Goal: Task Accomplishment & Management: Use online tool/utility

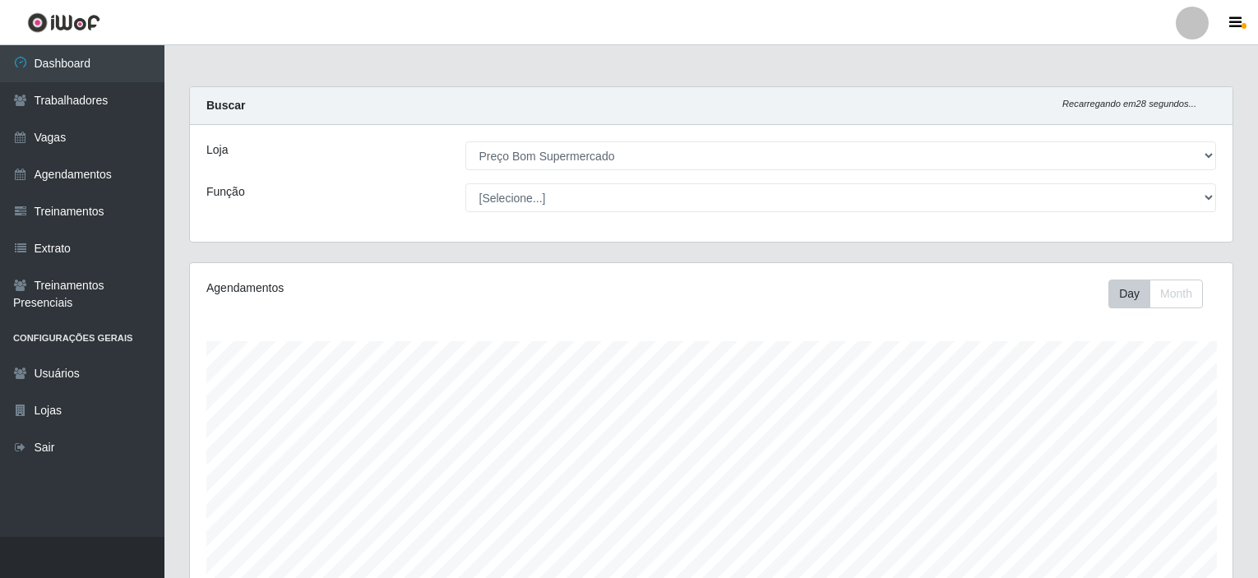
select select "387"
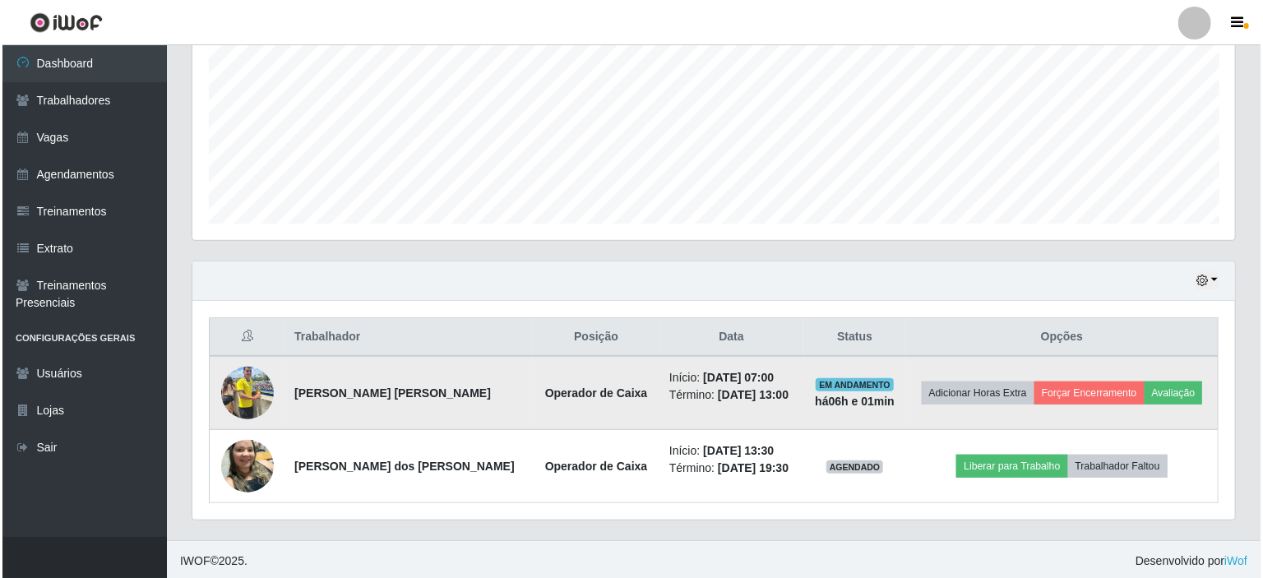
scroll to position [341, 1042]
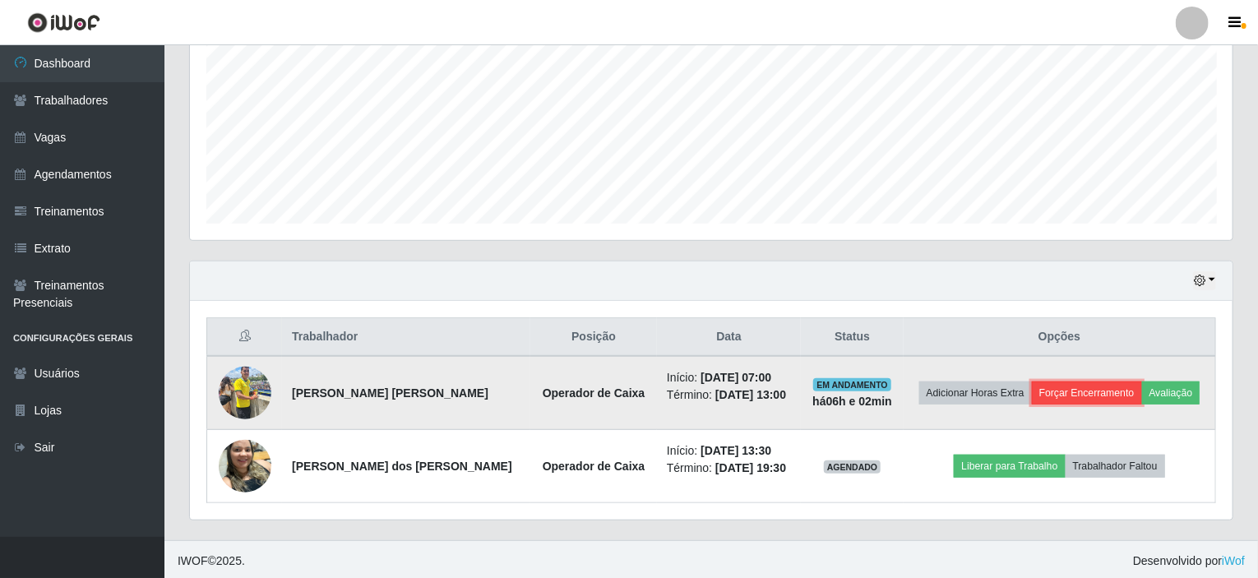
click at [1071, 395] on button "Forçar Encerramento" at bounding box center [1087, 392] width 110 height 23
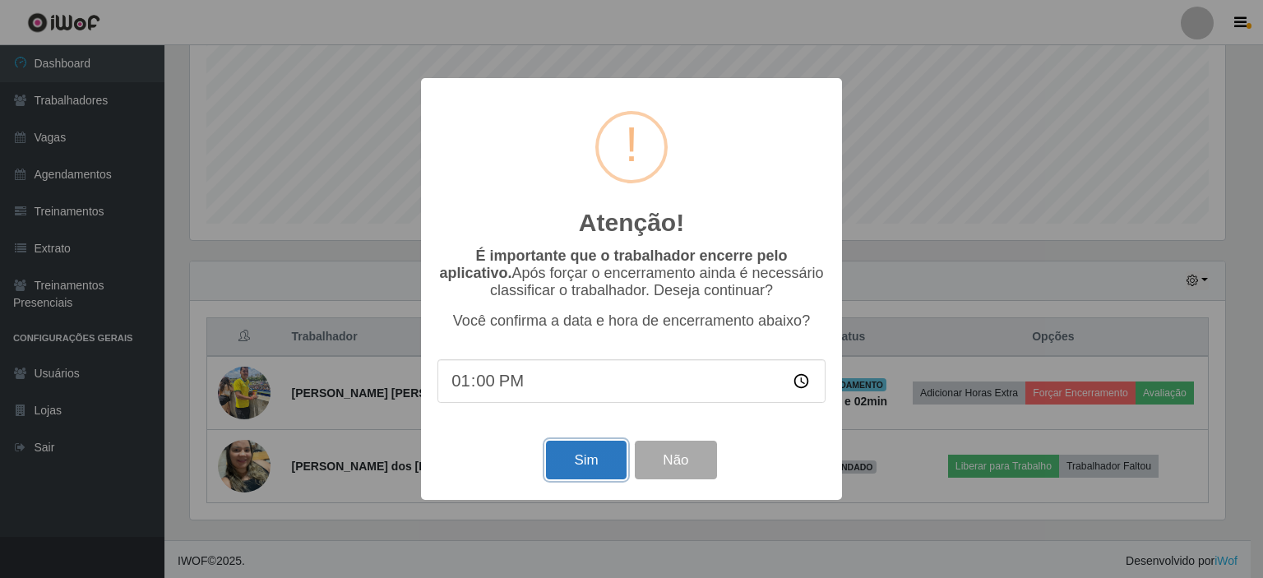
click at [570, 469] on button "Sim" at bounding box center [586, 460] width 80 height 39
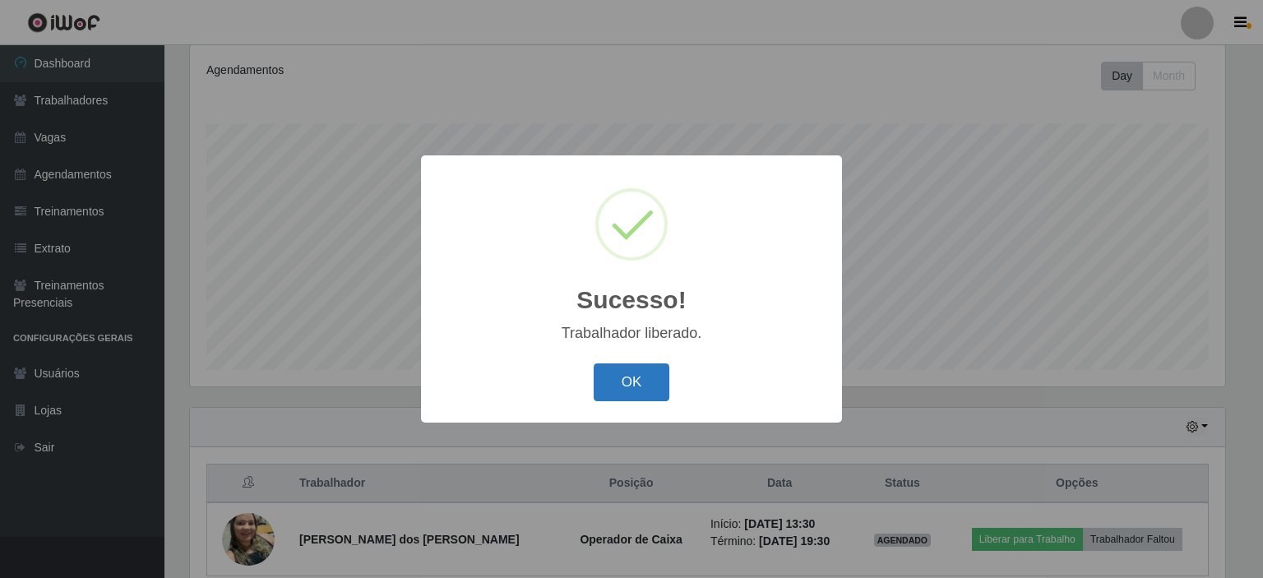
click at [630, 382] on button "OK" at bounding box center [631, 382] width 76 height 39
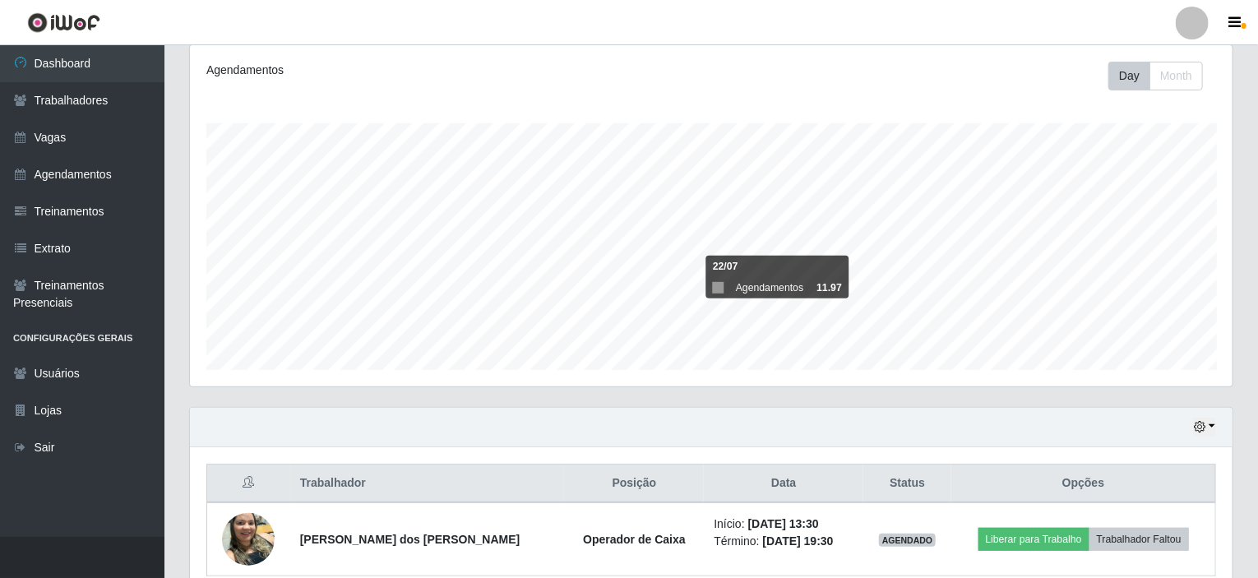
scroll to position [291, 0]
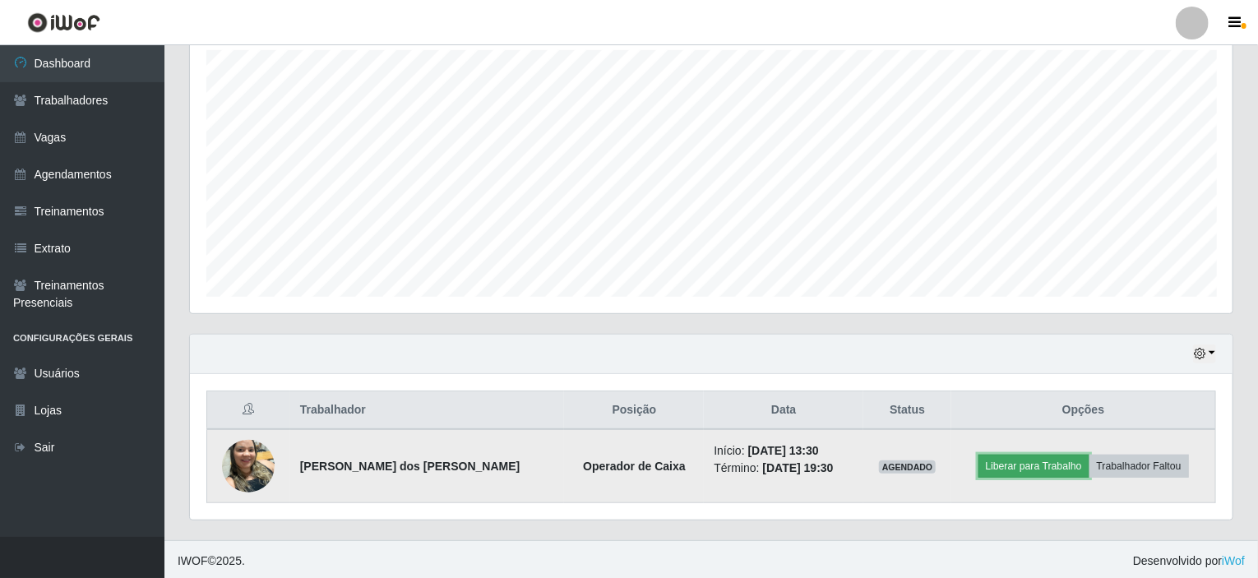
click at [1018, 464] on button "Liberar para Trabalho" at bounding box center [1033, 466] width 111 height 23
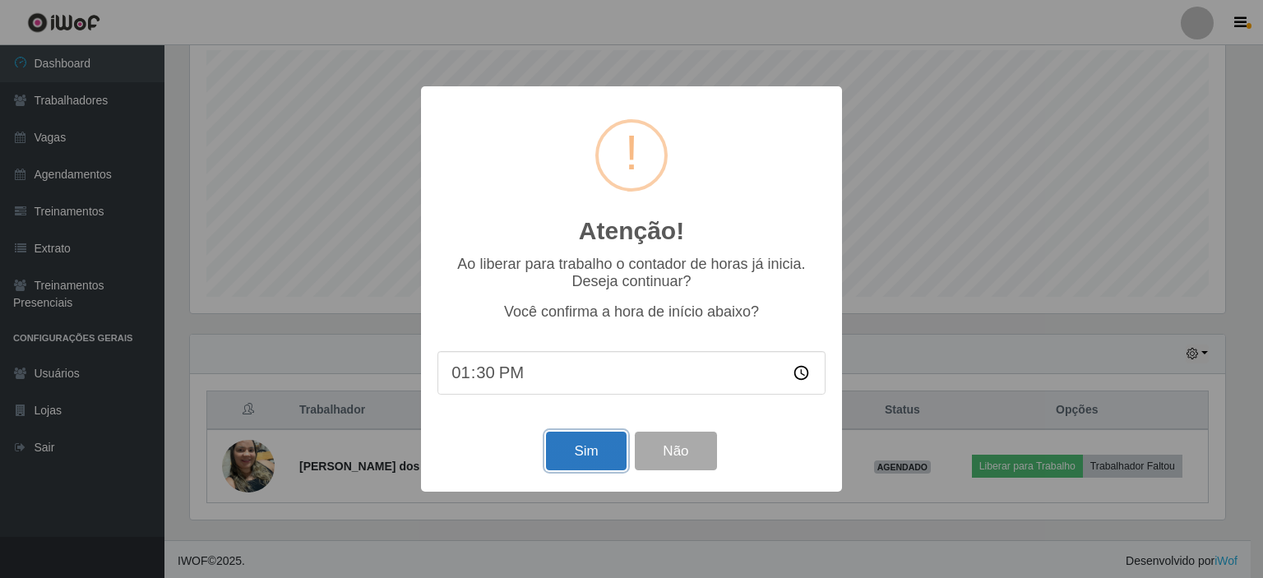
click at [571, 459] on button "Sim" at bounding box center [586, 451] width 80 height 39
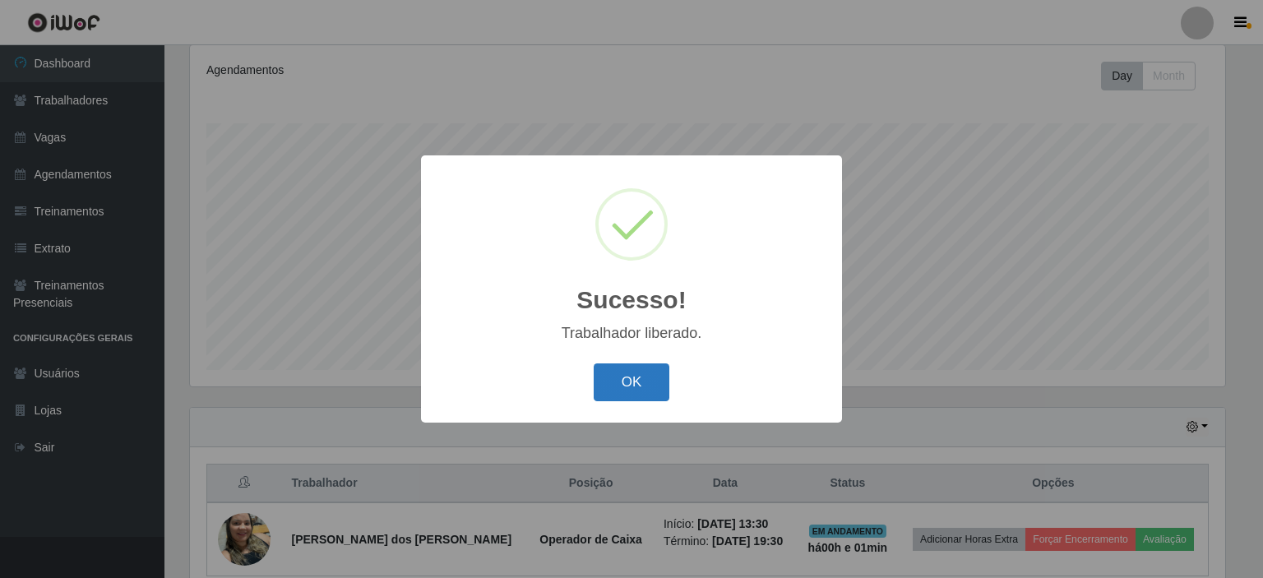
click at [629, 383] on button "OK" at bounding box center [631, 382] width 76 height 39
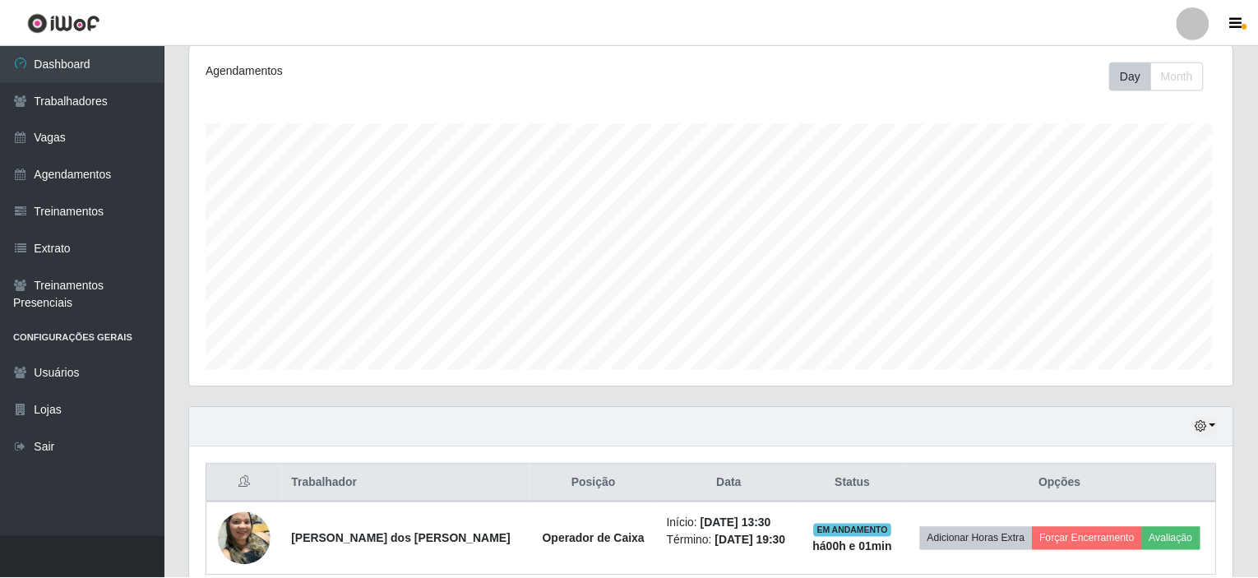
scroll to position [341, 1042]
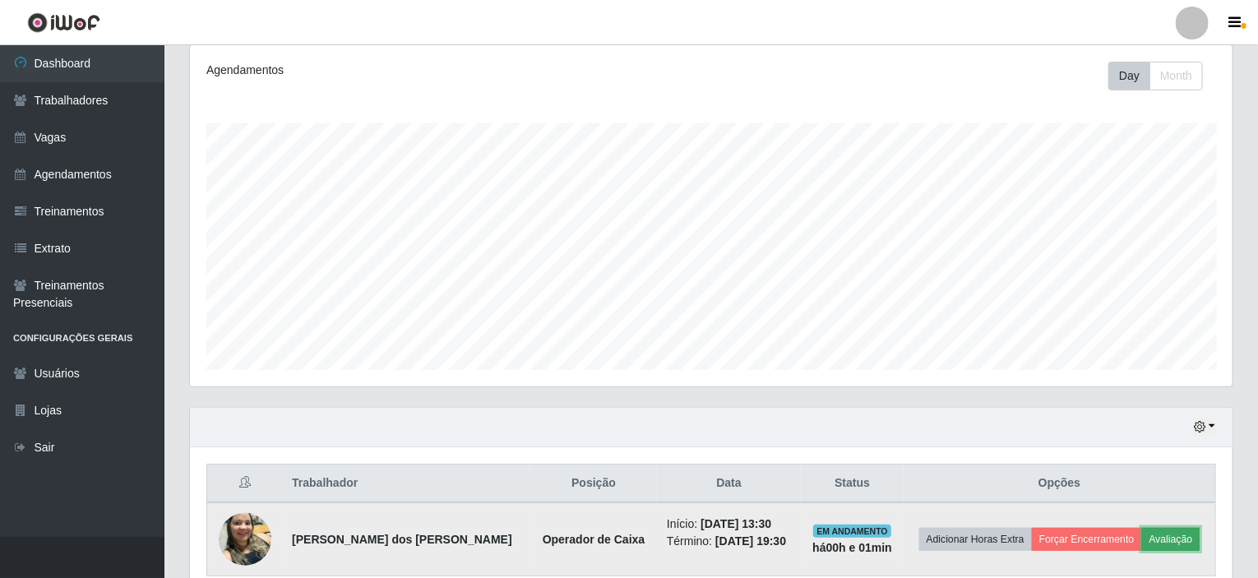
click at [1159, 534] on button "Avaliação" at bounding box center [1171, 539] width 58 height 23
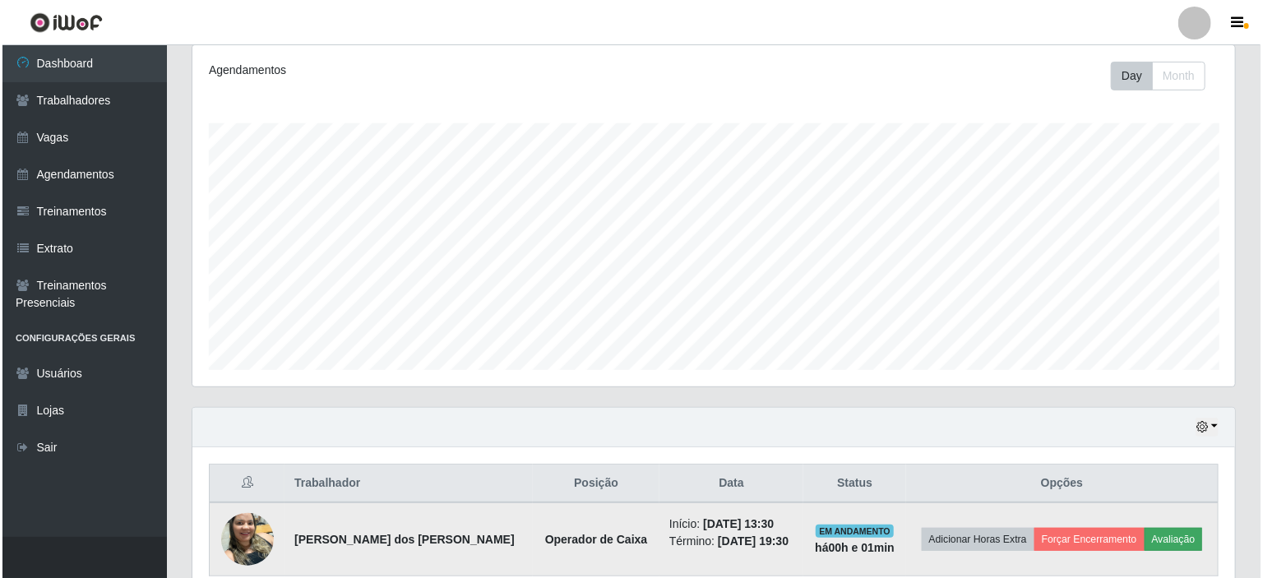
scroll to position [341, 1036]
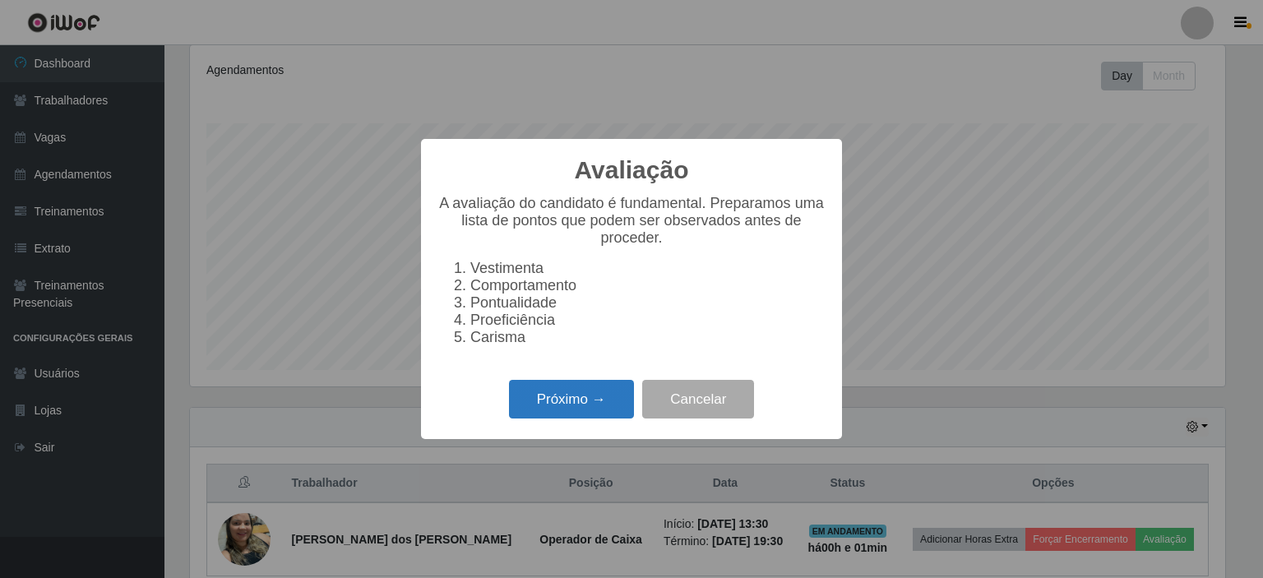
click at [544, 404] on button "Próximo →" at bounding box center [571, 399] width 125 height 39
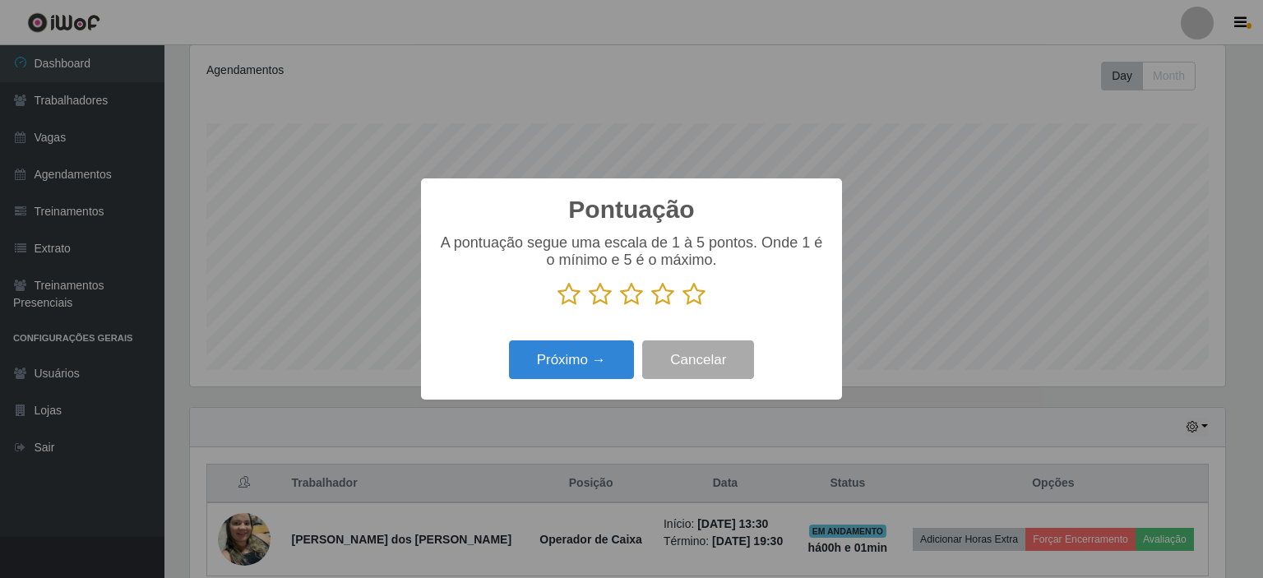
click at [687, 293] on icon at bounding box center [693, 294] width 23 height 25
click at [682, 307] on input "radio" at bounding box center [682, 307] width 0 height 0
click at [559, 365] on button "Próximo →" at bounding box center [571, 359] width 125 height 39
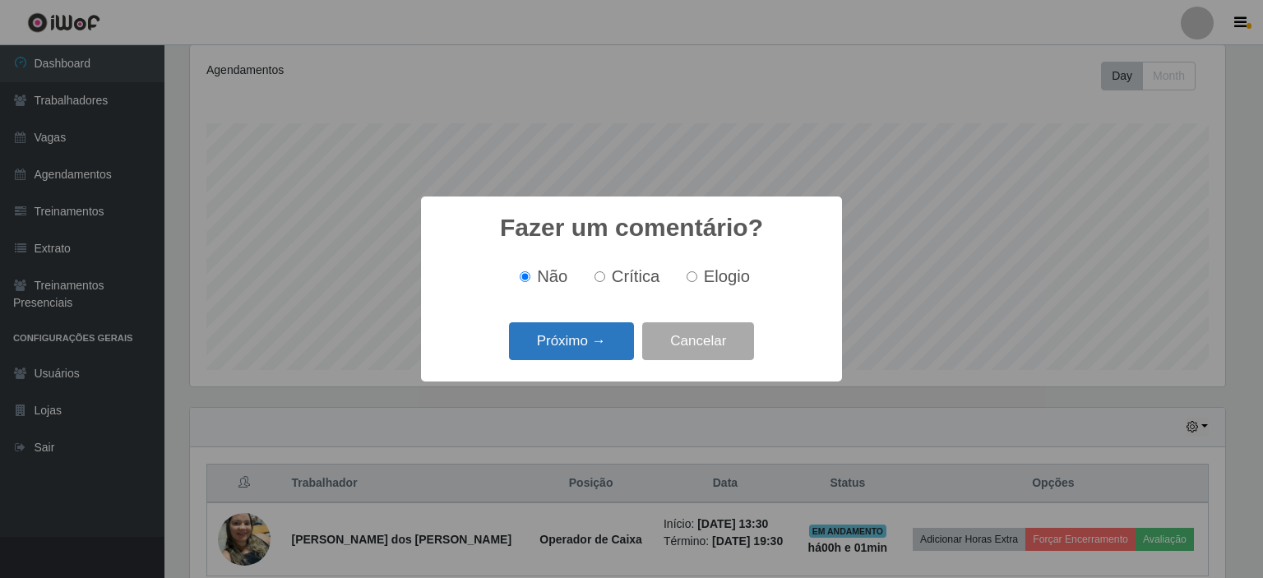
click at [584, 347] on button "Próximo →" at bounding box center [571, 341] width 125 height 39
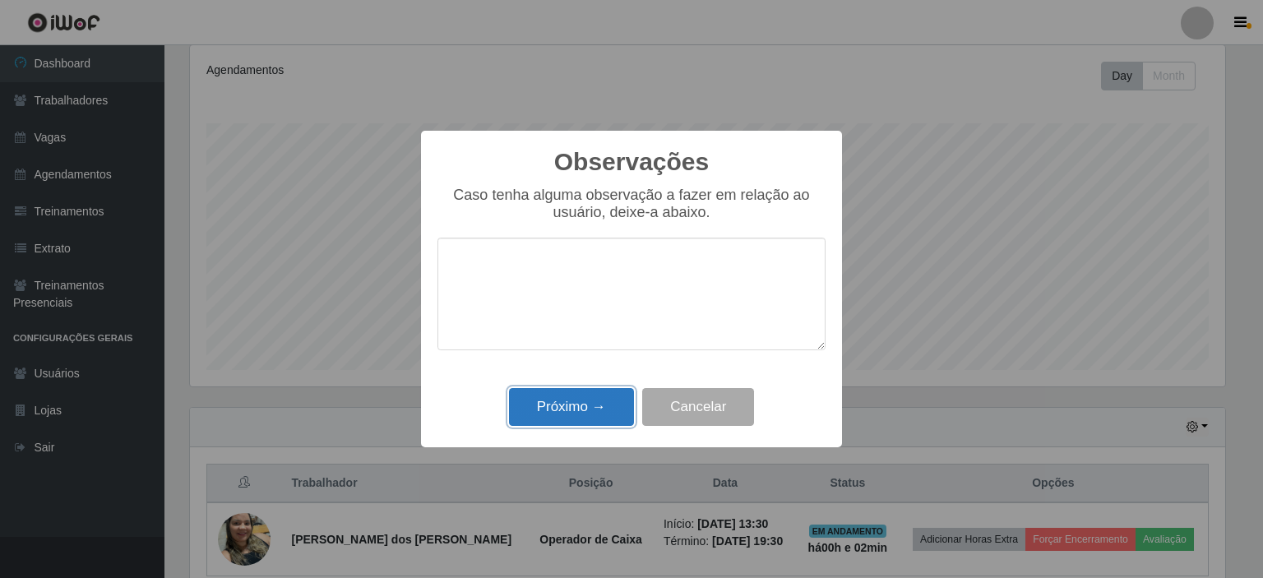
click at [565, 404] on button "Próximo →" at bounding box center [571, 407] width 125 height 39
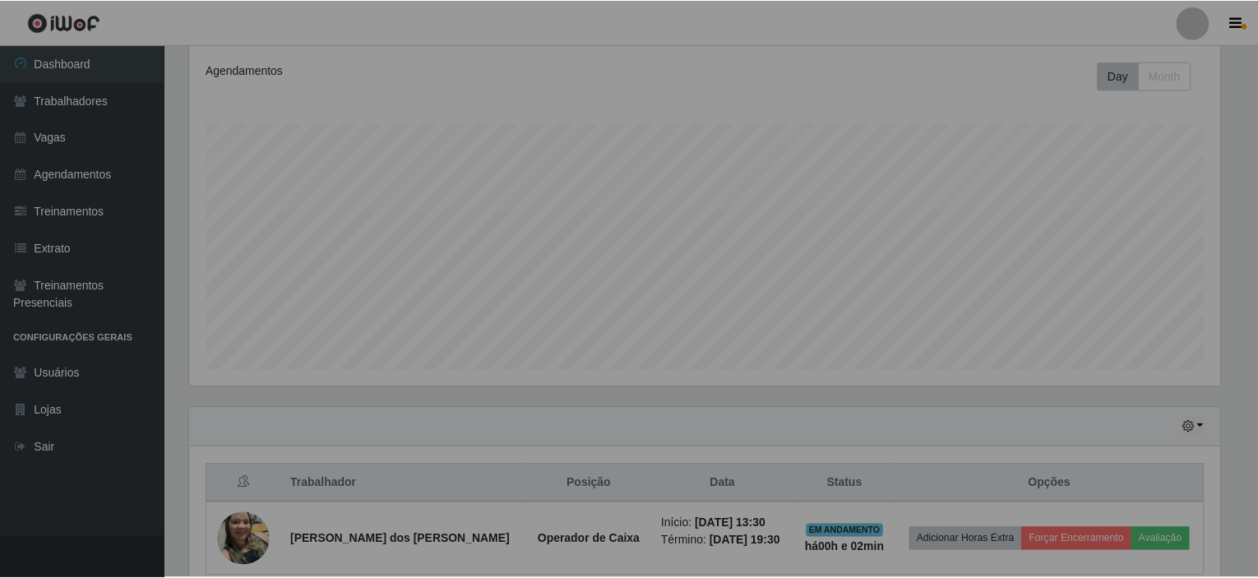
scroll to position [341, 1042]
